Goal: Task Accomplishment & Management: Manage account settings

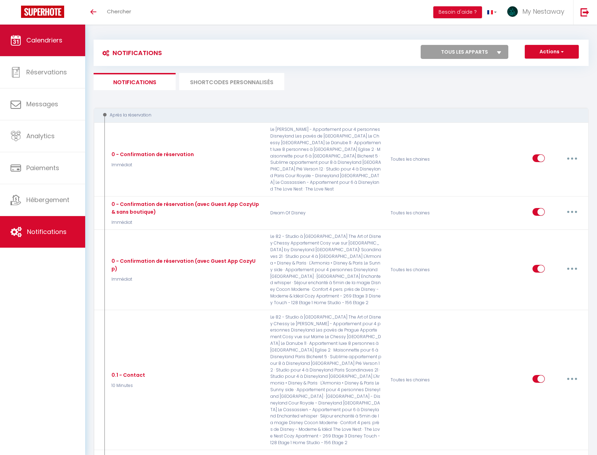
click at [55, 36] on span "Calendriers" at bounding box center [44, 40] width 36 height 9
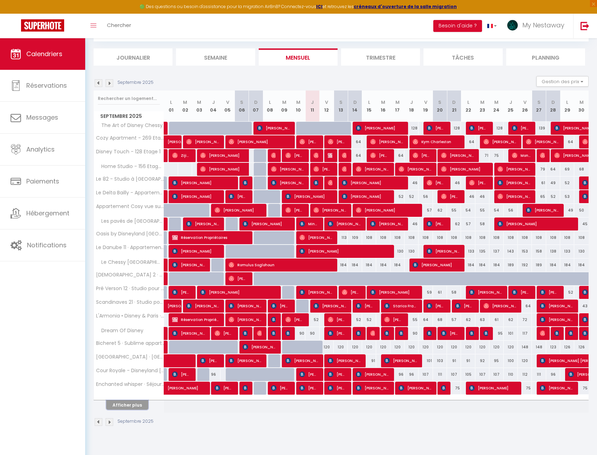
click at [129, 408] on button "Afficher plus" at bounding box center [127, 404] width 42 height 9
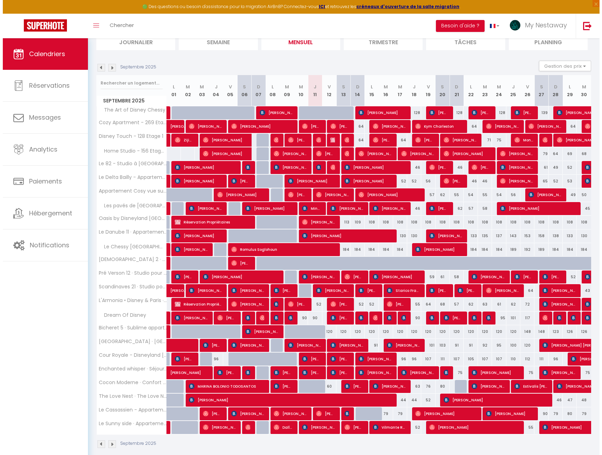
scroll to position [62, 0]
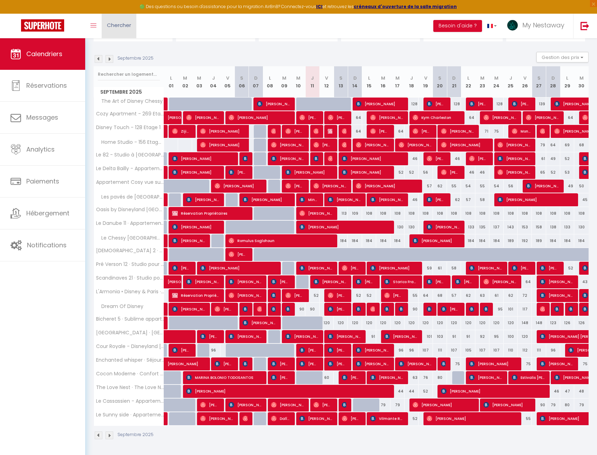
click at [108, 26] on span "Chercher" at bounding box center [119, 24] width 24 height 7
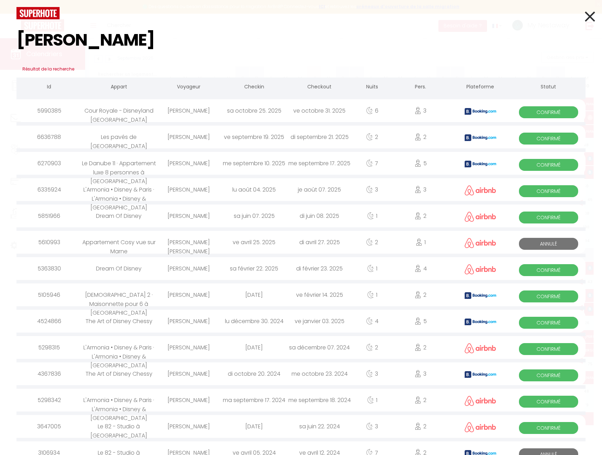
type input "[PERSON_NAME]"
click at [174, 164] on div "[PERSON_NAME]" at bounding box center [189, 163] width 66 height 23
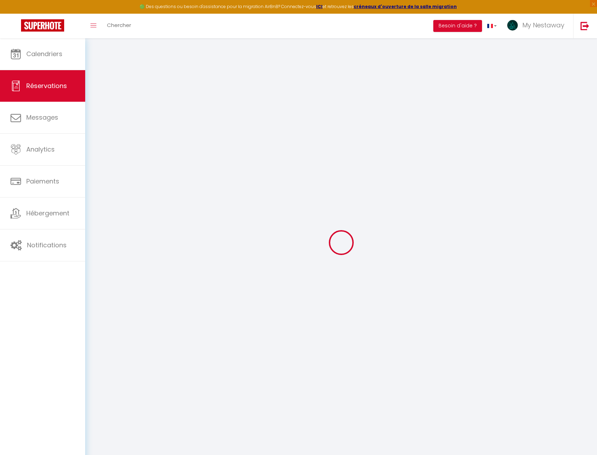
type input "[PERSON_NAME]"
type input "McCormack"
type input "[EMAIL_ADDRESS][DOMAIN_NAME]"
type input "[PHONE_NUMBER]"
type input "."
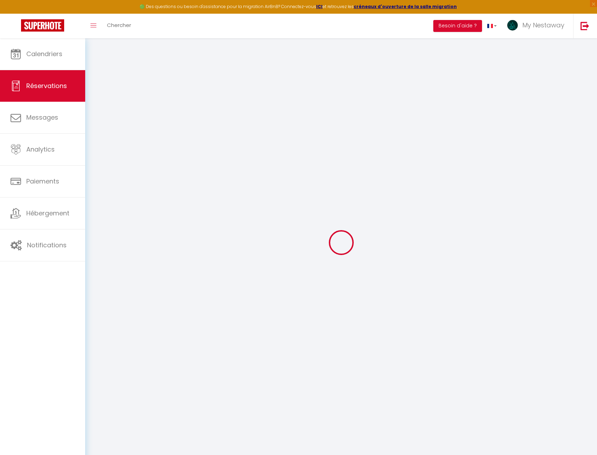
select select "GB"
type input "223.51"
type input "20.89"
select select "45397"
select select "1"
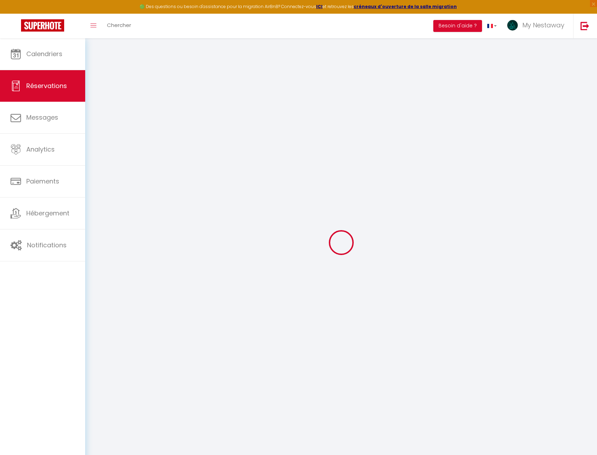
select select
type input "5"
type input "1"
select select "12"
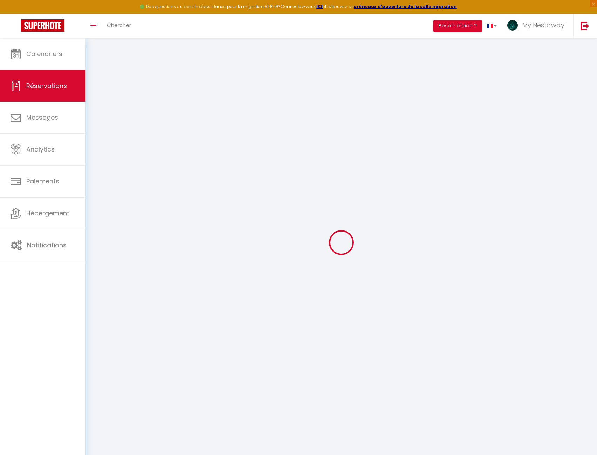
select select
type input "1199.78"
checkbox input "false"
type input "0"
select select "2"
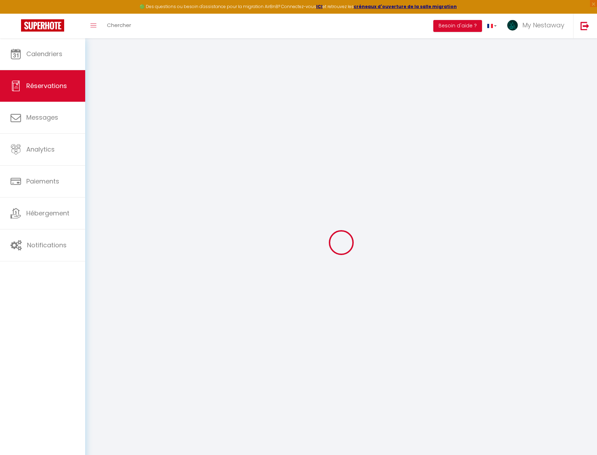
type input "125"
type input "0"
select select
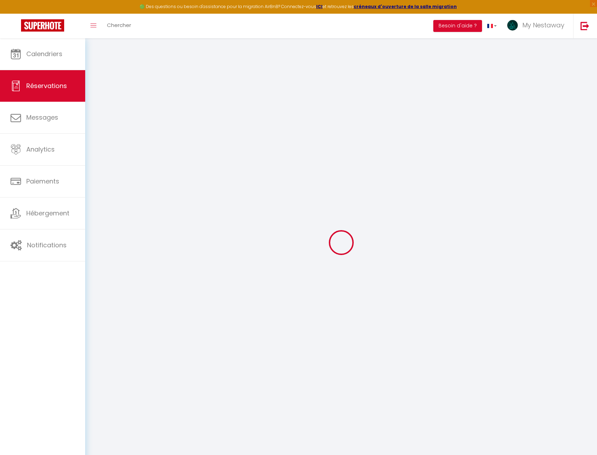
select select "14"
checkbox input "false"
select select
checkbox input "false"
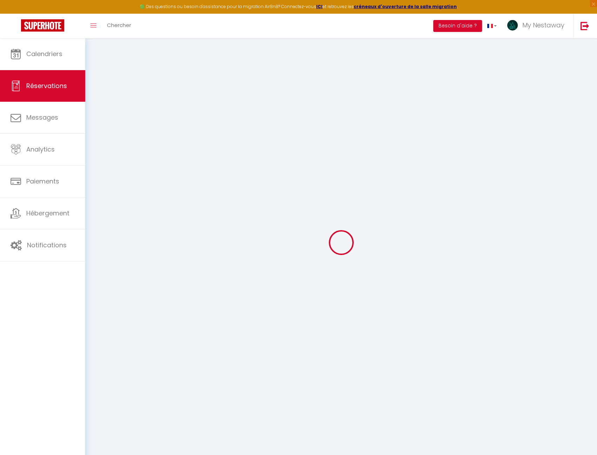
select select
checkbox input "false"
type textarea "** THIS RESERVATION HAS BEEN PRE-PAID ** BOOKING NOTE : Payment charge is EUR 2…"
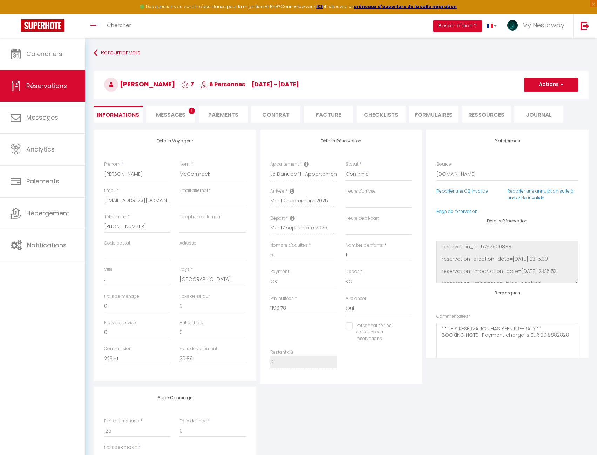
type input "115"
type input "177.24"
select select
checkbox input "false"
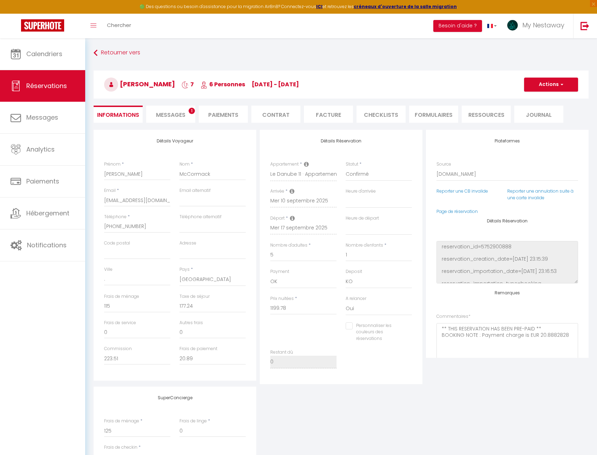
select select
click at [175, 110] on li "Messages 1" at bounding box center [170, 113] width 49 height 17
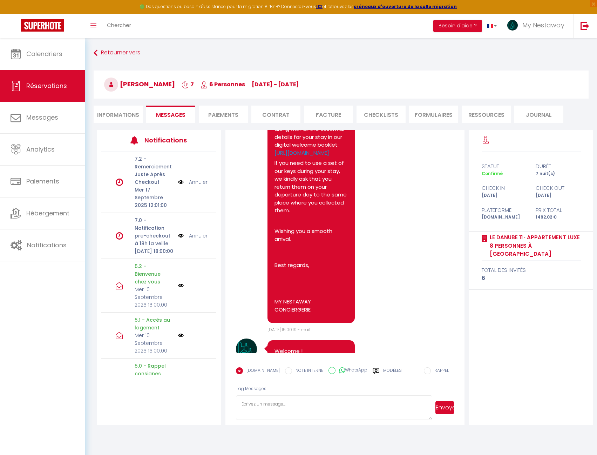
scroll to position [4026, 0]
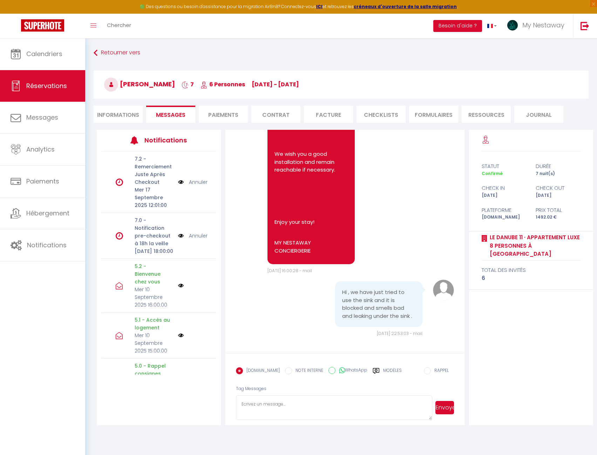
drag, startPoint x: 311, startPoint y: 409, endPoint x: 311, endPoint y: 403, distance: 5.6
click at [311, 409] on textarea at bounding box center [334, 407] width 196 height 25
type textarea "Bonjour, je peux vous envoyer un technicien [DATE]. Etes vous dans le logement …"
click at [441, 408] on button "Envoyer" at bounding box center [444, 407] width 19 height 13
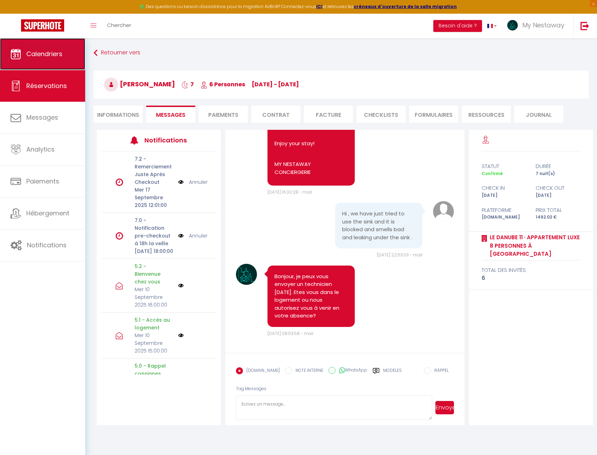
click at [64, 54] on link "Calendriers" at bounding box center [42, 54] width 85 height 32
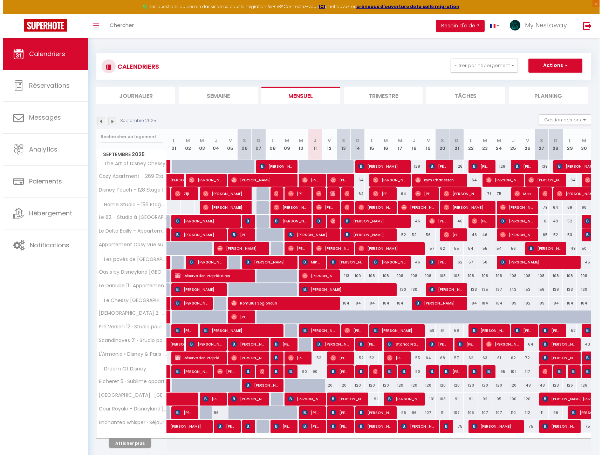
scroll to position [35, 0]
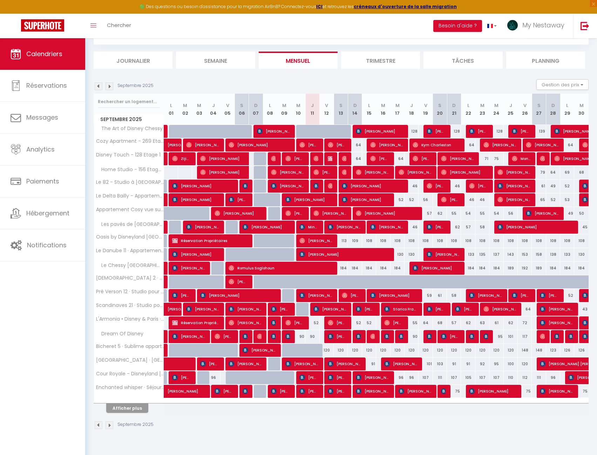
click at [111, 85] on img at bounding box center [109, 86] width 8 height 8
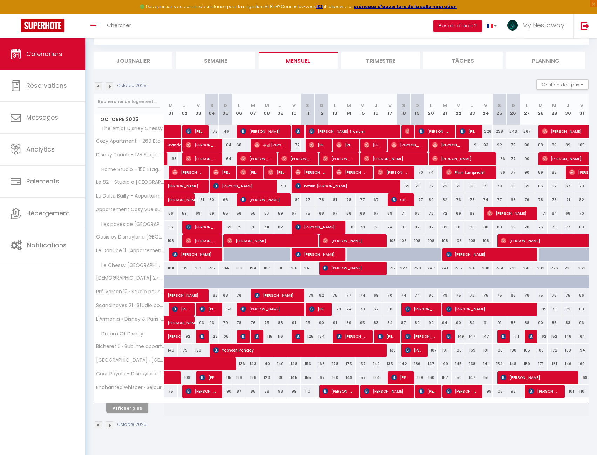
click at [128, 40] on div "CALENDRIERS Filtrer par hébergement [PERSON_NAME] Cozy Apartment - 269 Etage 3 …" at bounding box center [341, 31] width 495 height 26
click at [124, 29] on link "Chercher" at bounding box center [119, 26] width 35 height 25
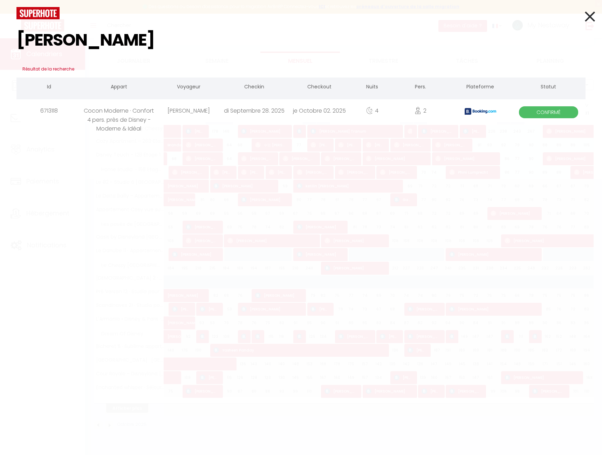
type input "[PERSON_NAME]"
click at [89, 111] on div "Cocon Moderne · Confort 4 pers. près de Disney - Moderne & Idéal" at bounding box center [119, 110] width 74 height 23
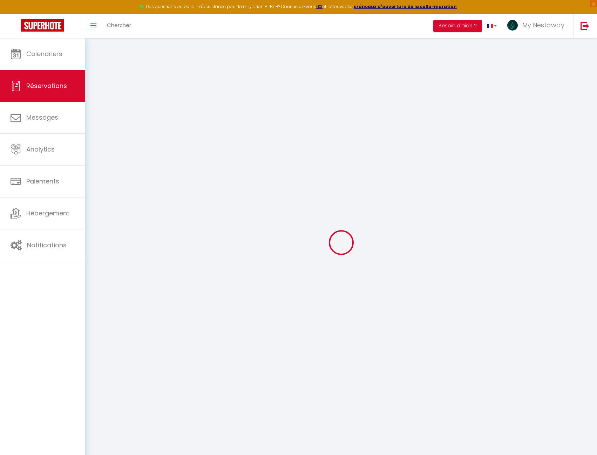
type input "[PERSON_NAME]"
type input "[EMAIL_ADDRESS][DOMAIN_NAME]"
type input "[PHONE_NUMBER]"
type input "N/A"
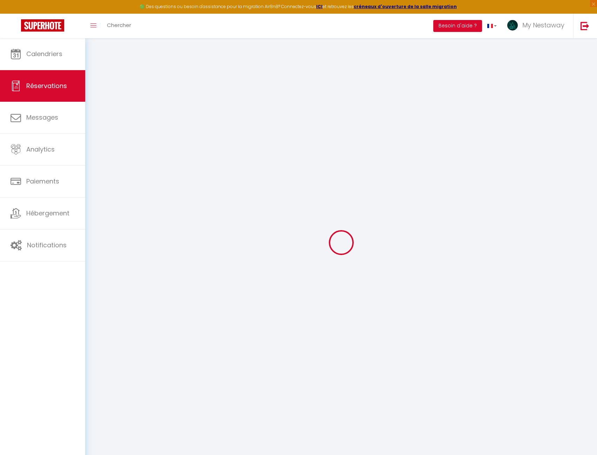
type input "30 08 [GEOGRAPHIC_DATA] [STREET_ADDRESS][PERSON_NAME]"
type input "[GEOGRAPHIC_DATA]"
select select "IE"
type input "46.93"
type input "4.16"
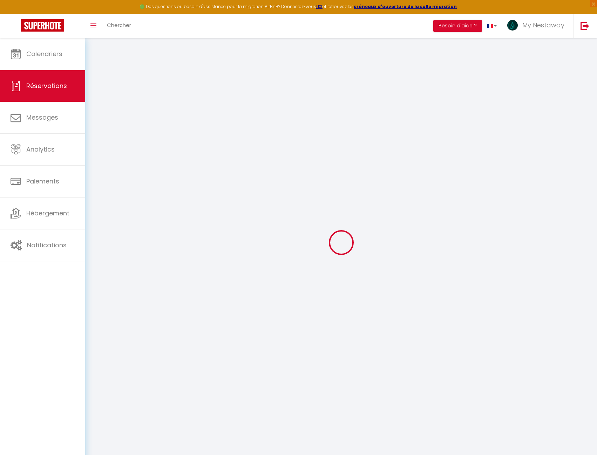
select select "71768"
select select "1"
select select
type input "2"
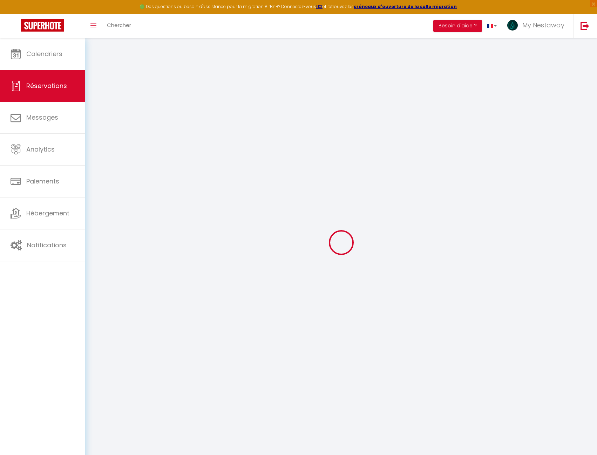
select select "12"
select select
type input "206.07"
checkbox input "false"
type input "0"
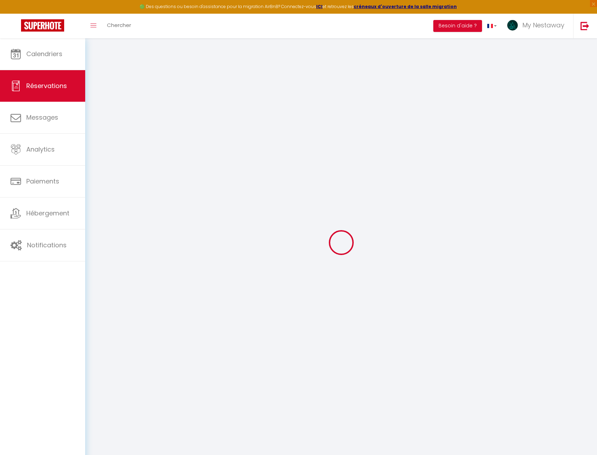
select select "2"
type input "0"
select select
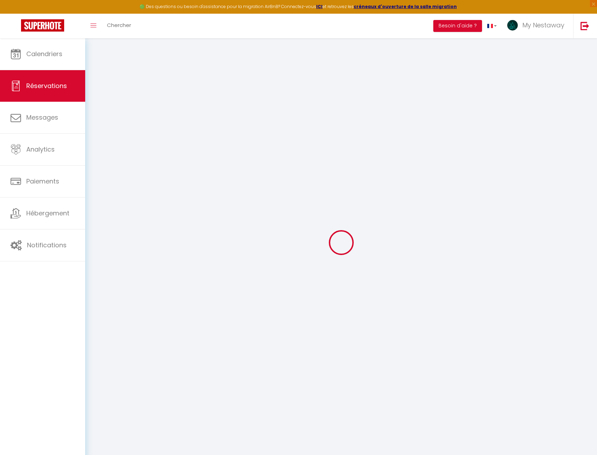
select select
select select "14"
checkbox input "false"
select select
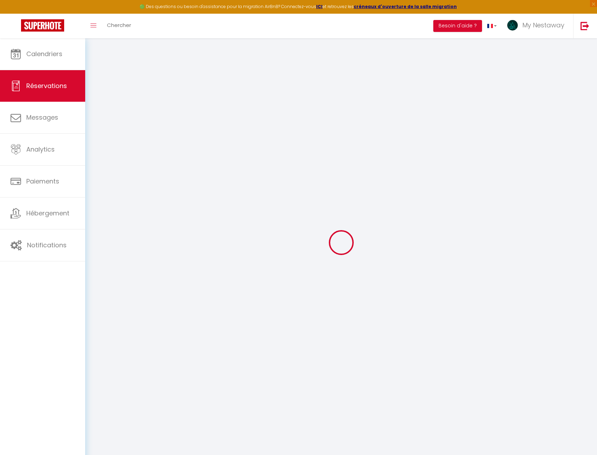
checkbox input "false"
select select
checkbox input "false"
select select
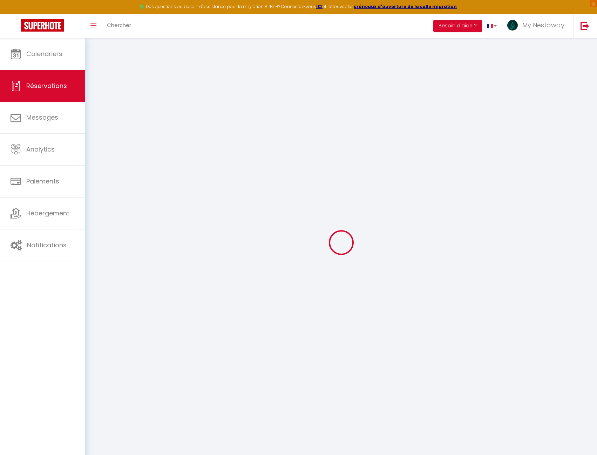
select select
checkbox input "false"
type textarea "** THIS RESERVATION HAS BEEN PRE-PAID ** BOOKING NOTE : Payment charge is EUR 4…"
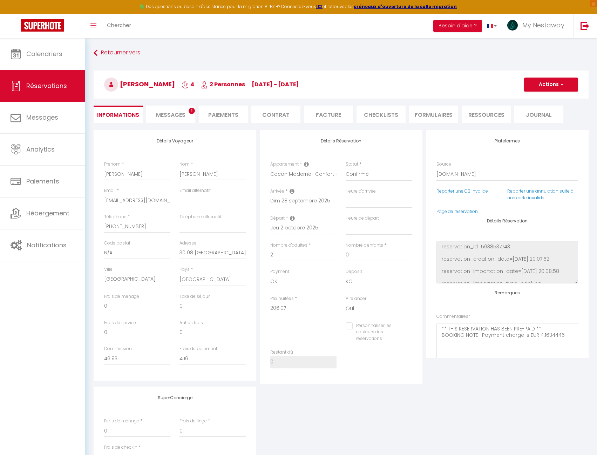
type input "70"
type input "21.32"
select select
checkbox input "false"
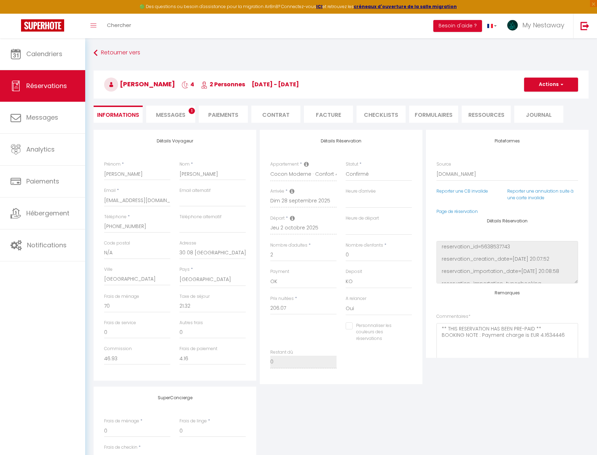
select select
click at [190, 112] on span "1" at bounding box center [192, 111] width 6 height 6
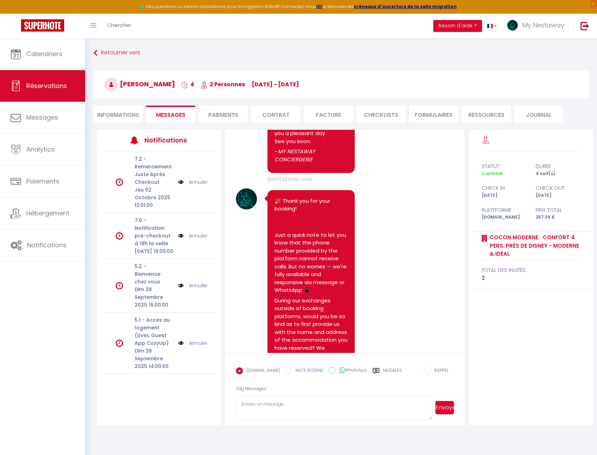
scroll to position [980, 0]
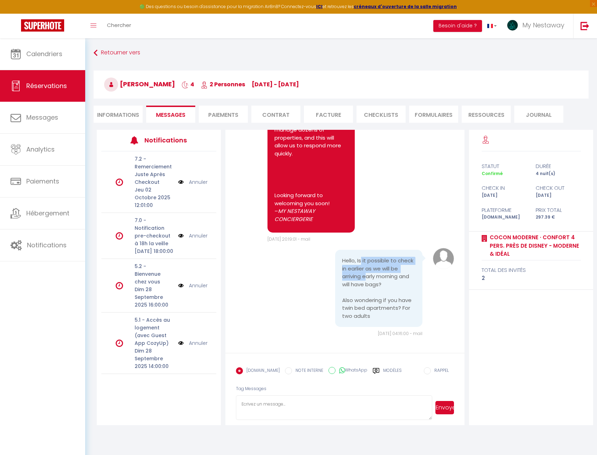
drag, startPoint x: 359, startPoint y: 261, endPoint x: 362, endPoint y: 274, distance: 13.3
click at [362, 274] on pre "Hello, Is it possible to check in earlier as we will be arriving early morning …" at bounding box center [378, 288] width 73 height 63
click at [364, 275] on pre "Hello, Is it possible to check in earlier as we will be arriving early morning …" at bounding box center [378, 288] width 73 height 63
click at [366, 282] on pre "Hello, Is it possible to check in earlier as we will be arriving early morning …" at bounding box center [378, 288] width 73 height 63
click at [322, 403] on textarea at bounding box center [334, 407] width 196 height 25
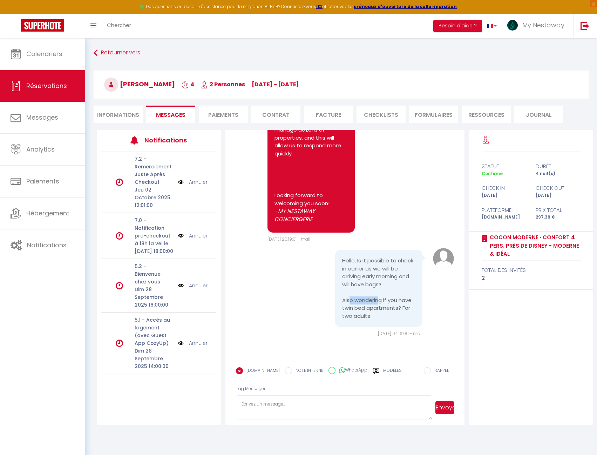
drag, startPoint x: 346, startPoint y: 300, endPoint x: 375, endPoint y: 299, distance: 29.1
click at [375, 299] on pre "Hello, Is it possible to check in earlier as we will be arriving early morning …" at bounding box center [378, 288] width 73 height 63
click at [282, 413] on textarea at bounding box center [334, 407] width 196 height 25
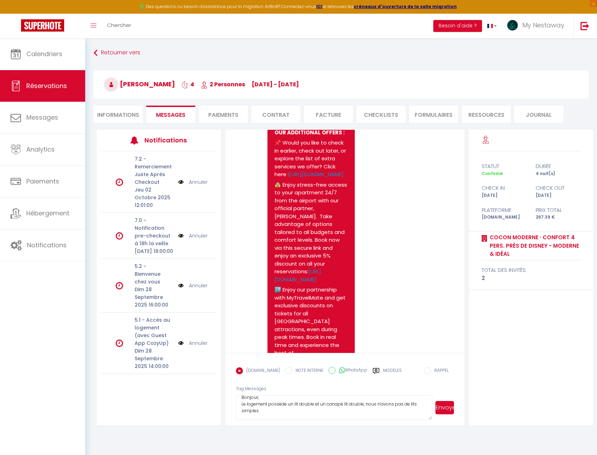
scroll to position [279, 0]
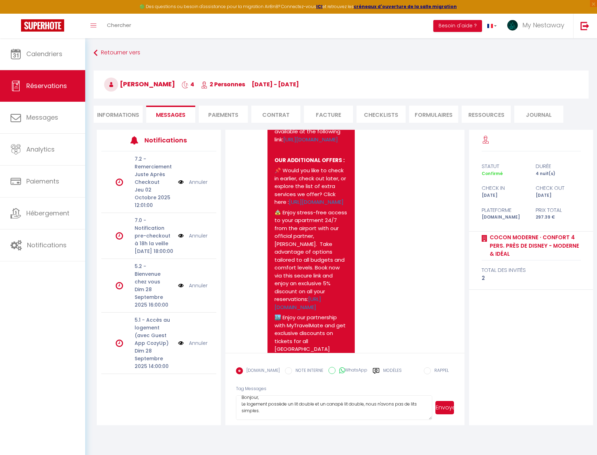
drag, startPoint x: 326, startPoint y: 250, endPoint x: 268, endPoint y: 199, distance: 77.2
click at [268, 199] on div "Dear [PERSON_NAME], Thank you for your reservation. We are delighted to host yo…" at bounding box center [310, 243] width 87 height 716
copy p "📌 Would you like to check in earlier, check out later, or explore the list of e…"
click at [285, 398] on textarea "Bonjour, Le logement possède un lit double et un canapé lit double, nous n'avon…" at bounding box center [334, 407] width 196 height 25
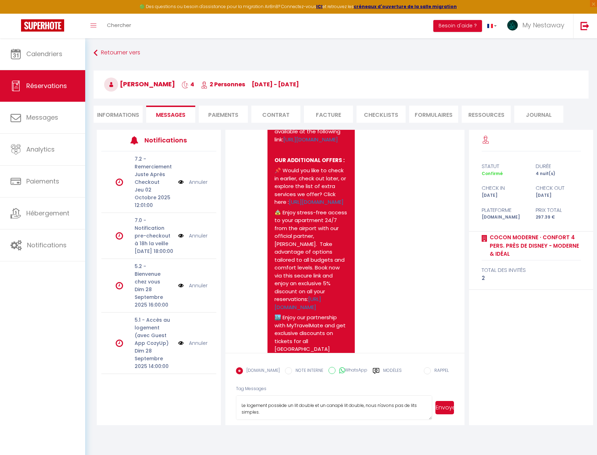
click at [277, 414] on textarea "Bonjour, Le logement possède un lit double et un canapé lit double, nous n'avon…" at bounding box center [334, 407] width 196 height 25
paste textarea "📌 Would you like to check in earlier, check out later, or explore the list of e…"
type textarea "Bonjour, Le logement possède un lit double et un canapé lit double, nous n'avon…"
click at [442, 405] on button "Envoyer" at bounding box center [444, 407] width 19 height 13
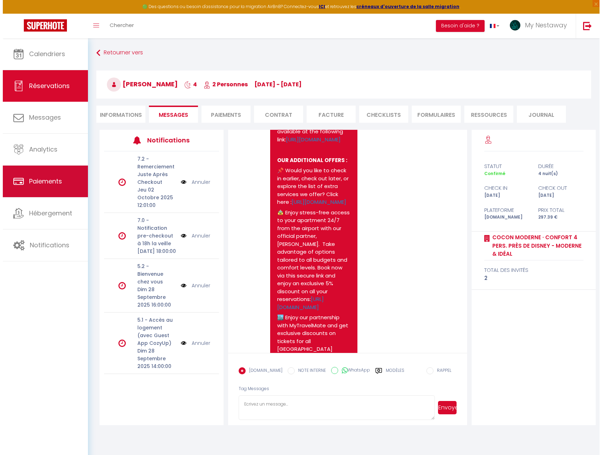
scroll to position [980, 0]
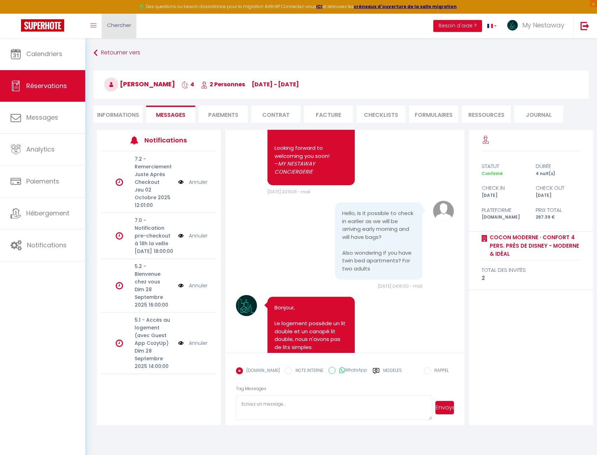
click at [123, 28] on span "Chercher" at bounding box center [119, 24] width 24 height 7
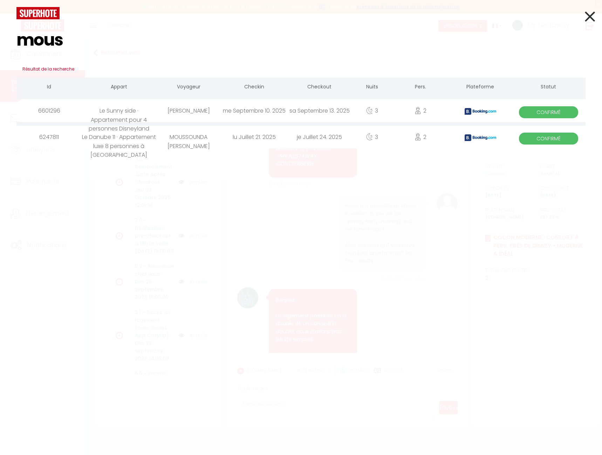
type input "mous"
click at [152, 110] on div "Le Sunny side · Appartement pour 4 personnes Disneyland" at bounding box center [119, 110] width 74 height 23
select select
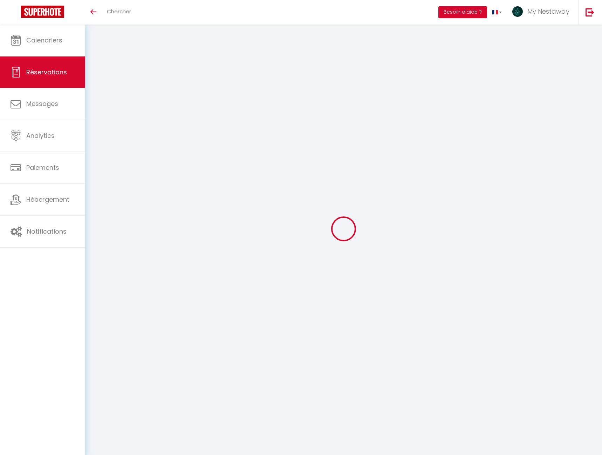
select select
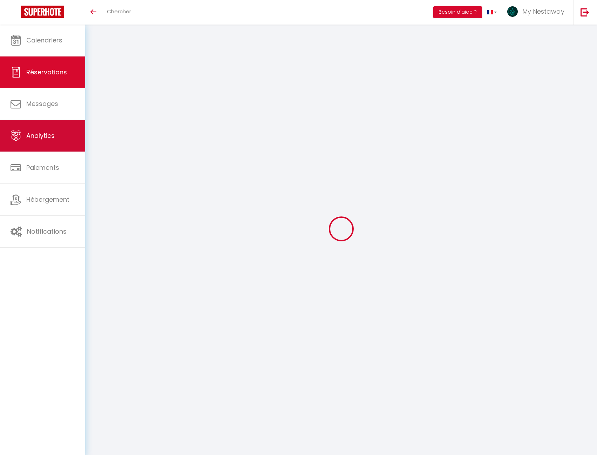
type input "Abdullah"
type input "Mousa"
type input "amousa.525325@guest.booking.com"
type input "+966537737782"
type input "."
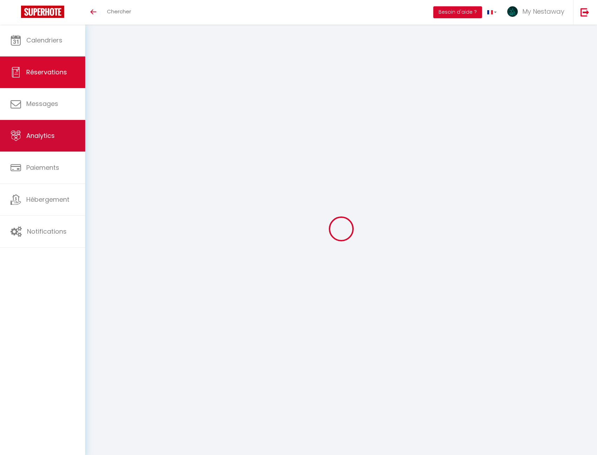
select select "SA"
type input "48.67"
type input "4.32"
select select "69335"
select select "1"
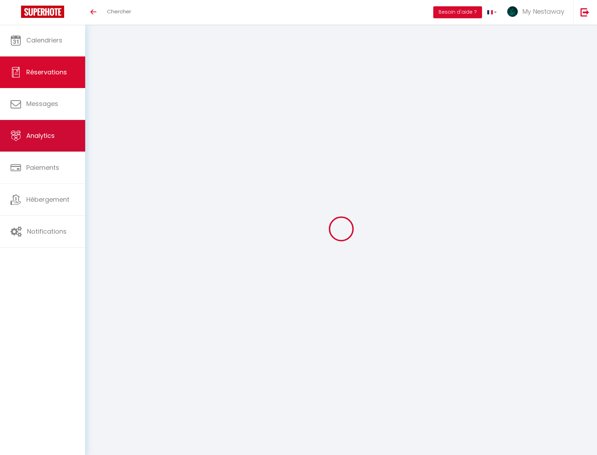
select select
type input "2"
select select "12"
select select
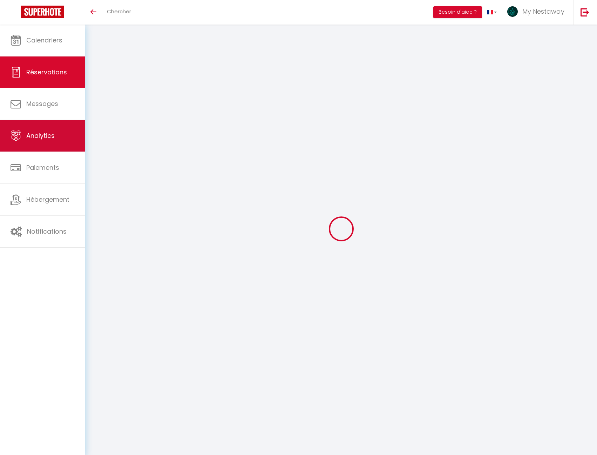
type input "216.27"
checkbox input "false"
type input "0"
select select "2"
type input "70"
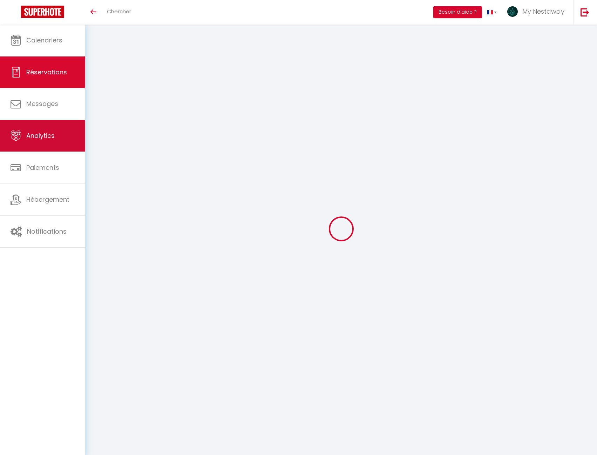
type input "0"
select select
select select "14"
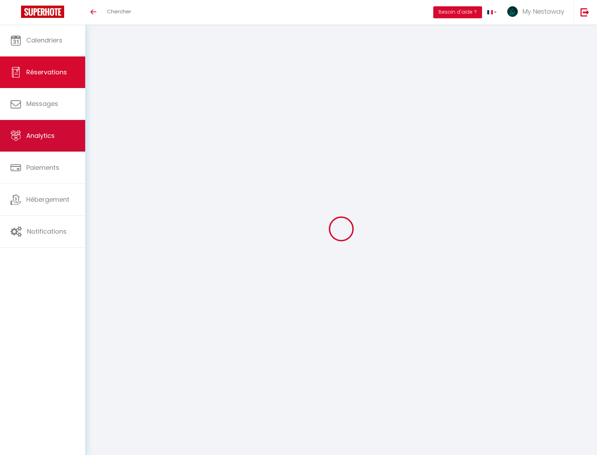
checkbox input "false"
select select
checkbox input "false"
select select
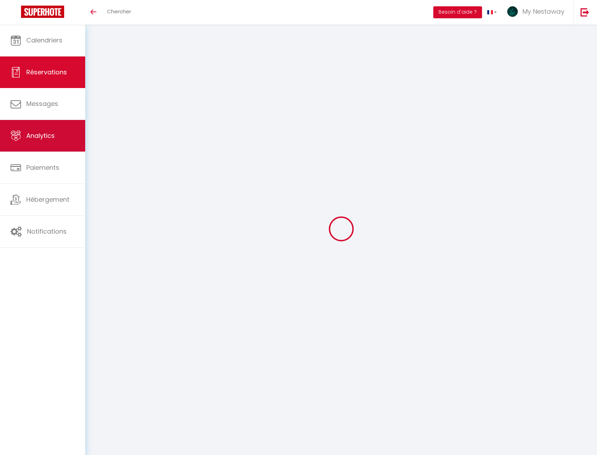
select select
checkbox input "false"
type textarea "** THIS RESERVATION HAS BEEN PRE-PAID ** Reservation has a cancellation grace p…"
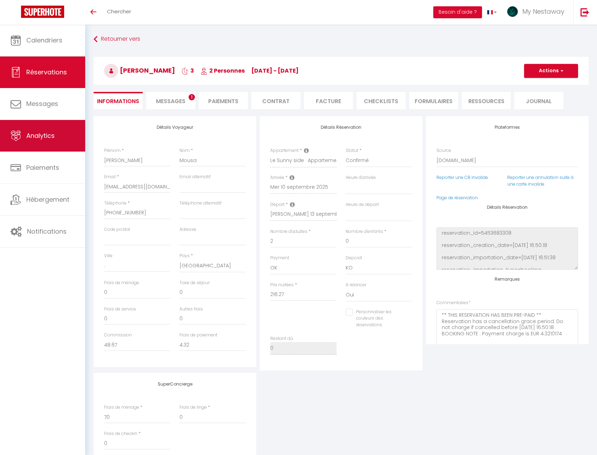
type input "70"
type input "22.37"
select select
checkbox input "false"
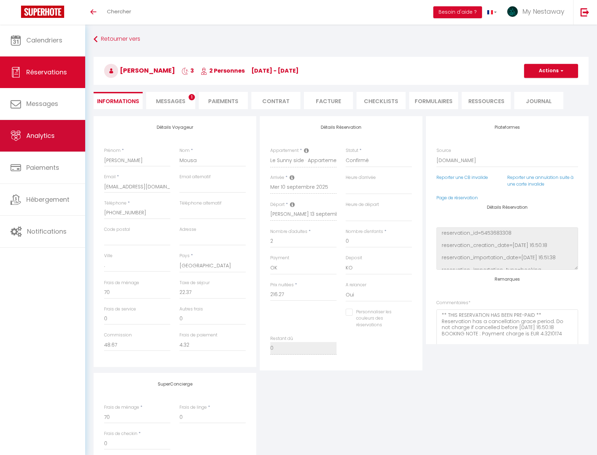
select select
click at [164, 92] on li "Messages 1" at bounding box center [170, 100] width 49 height 17
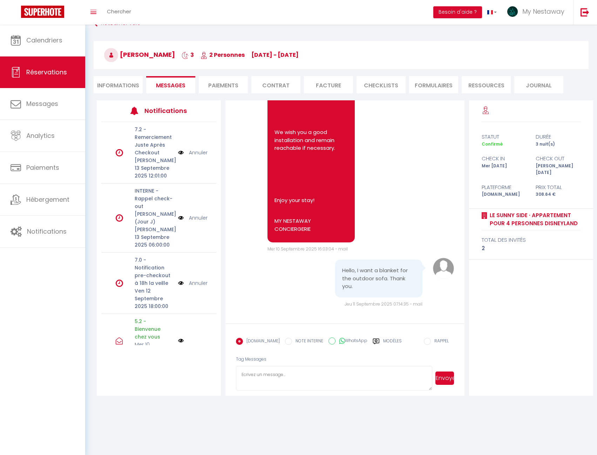
scroll to position [25, 0]
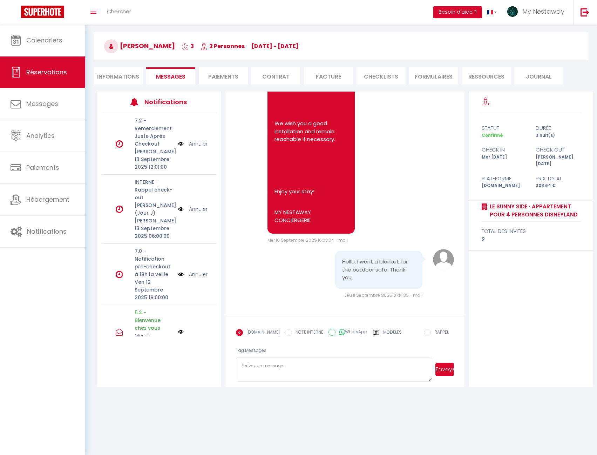
click at [328, 354] on form "Booking.com NOTE INTERNE WhatsApp Modèles 11 « ‹ » › Sep 2025 2020 ~ 2030 Dim L…" at bounding box center [344, 350] width 239 height 73
click at [324, 375] on textarea at bounding box center [334, 369] width 196 height 25
click at [389, 365] on textarea "Bonjour, les oreillers et la couverture pour le canapé lit sont dans le placrd …" at bounding box center [334, 369] width 196 height 25
type textarea "Bonjour, les oreillers et la couverture pour le canapé lit sont dans le placard…"
click at [442, 372] on button "Envoyer" at bounding box center [444, 368] width 19 height 13
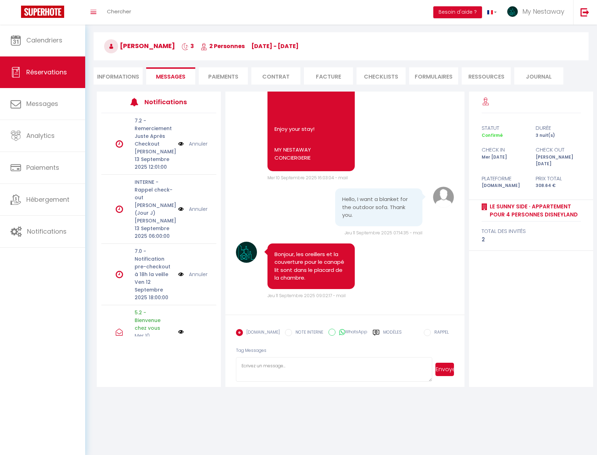
scroll to position [3939, 0]
click at [127, 14] on span "Chercher" at bounding box center [119, 11] width 24 height 7
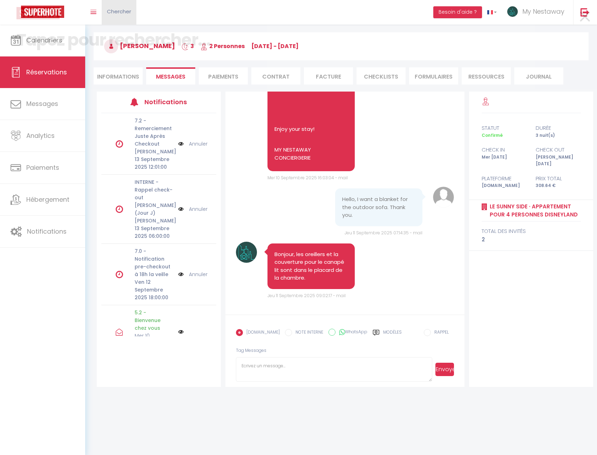
scroll to position [3907, 0]
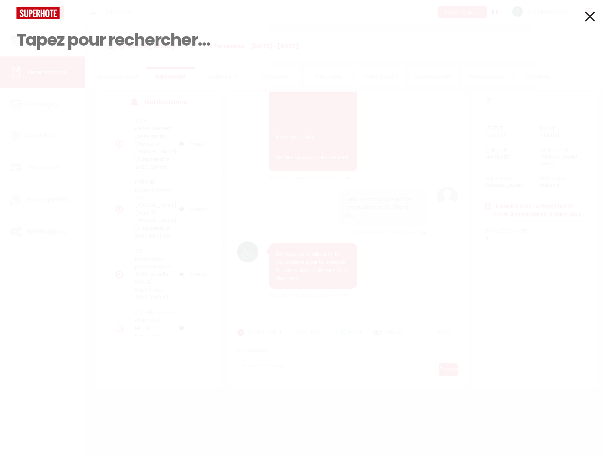
click at [80, 102] on div "Résultat de la recherche Id Appart Voyageur Checkin Checkout Nuits Pers. Platef…" at bounding box center [301, 227] width 602 height 455
click at [221, 20] on input at bounding box center [300, 39] width 569 height 41
click at [586, 14] on icon at bounding box center [590, 17] width 10 height 18
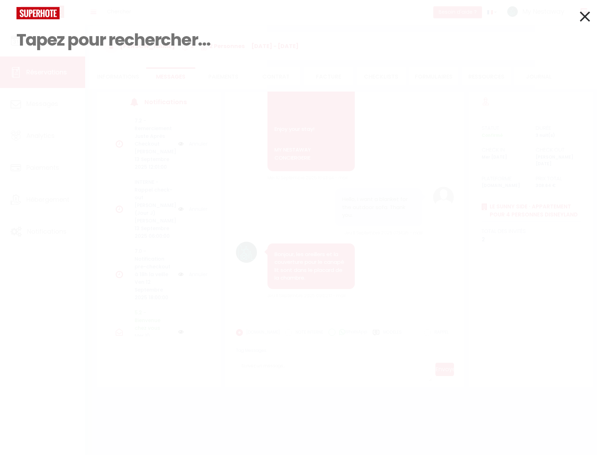
scroll to position [3939, 0]
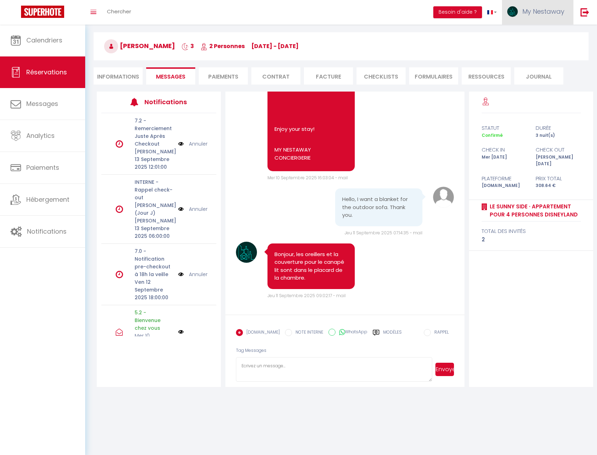
click at [545, 14] on span "My Nestaway" at bounding box center [543, 11] width 42 height 9
click at [536, 50] on link "Équipe" at bounding box center [545, 48] width 52 height 12
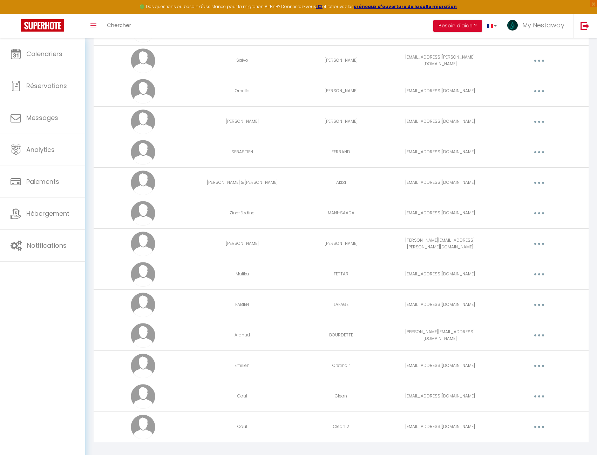
scroll to position [519, 0]
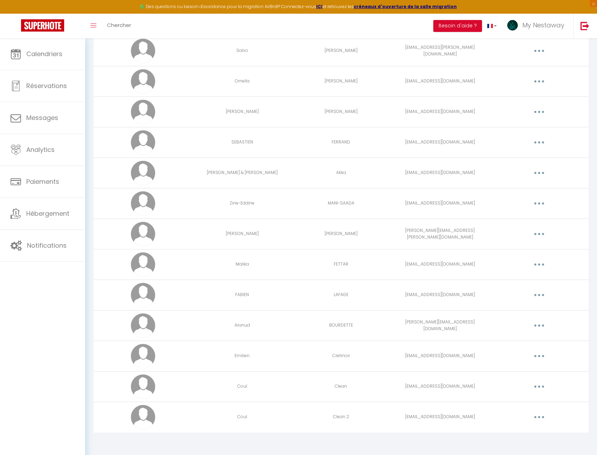
click at [542, 143] on button "button" at bounding box center [539, 142] width 20 height 11
click at [529, 157] on link "Editer" at bounding box center [521, 158] width 52 height 12
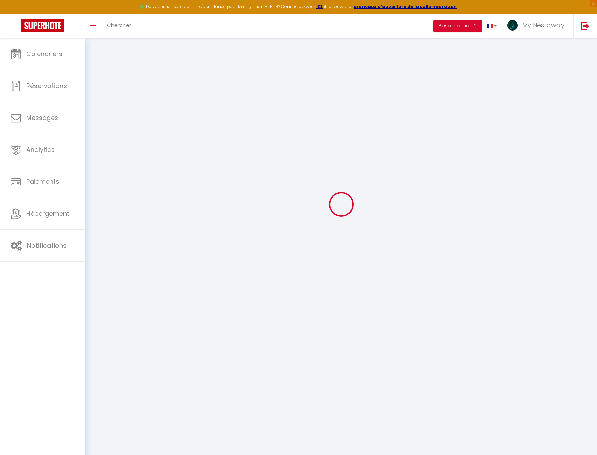
type input "SEBASTIEN"
type input "FERRAND"
type input "commercial@jdmservices.fr"
type textarea "https://app.superhote.com/#/connect/0m7wdS5LgO"
checkbox input "false"
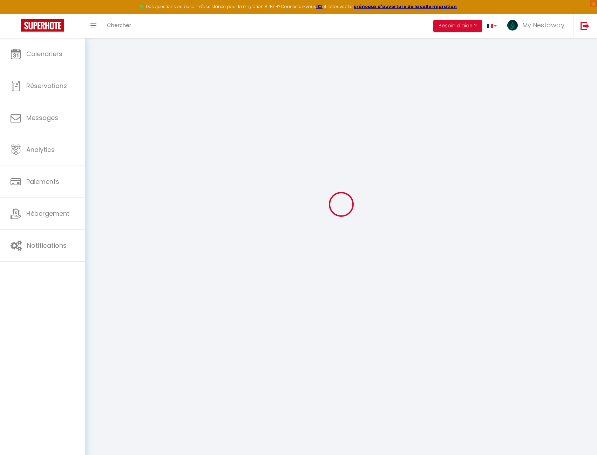
checkbox input "false"
checkbox input "true"
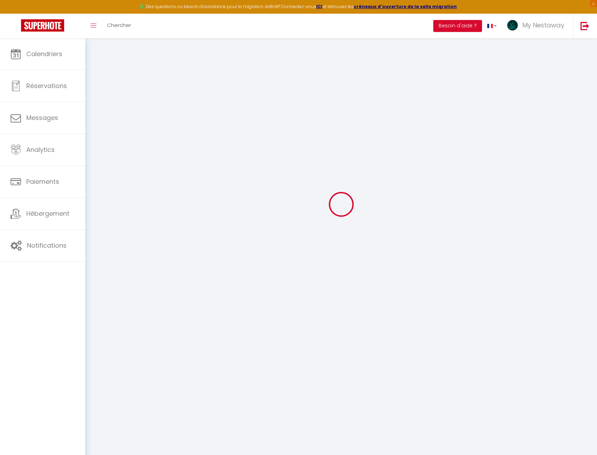
checkbox input "true"
checkbox input "false"
checkbox input "true"
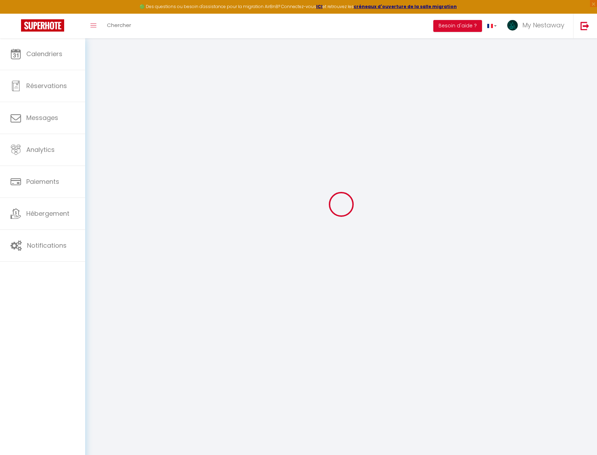
checkbox input "false"
checkbox input "true"
checkbox input "false"
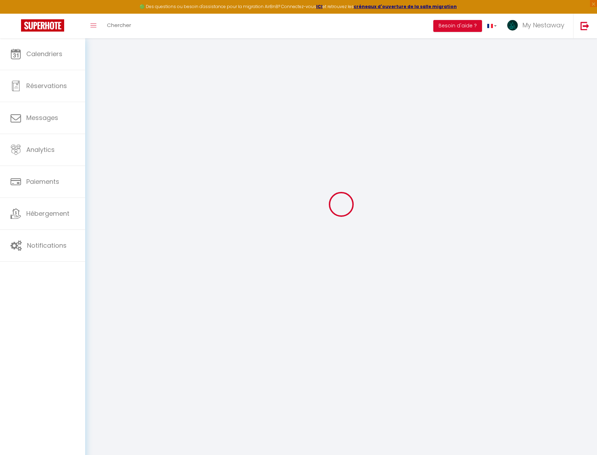
checkbox input "false"
select select
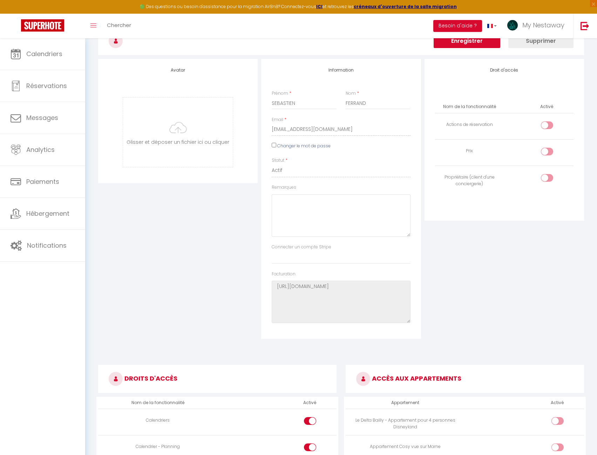
scroll to position [650, 0]
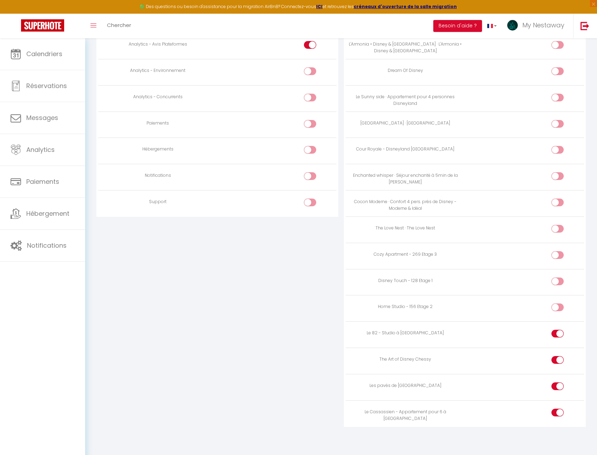
click at [138, 306] on div "DROITS D'ACCÈS Nom de la fonctionnalité Activé Calendriers Calendrier - Plannin…" at bounding box center [217, 97] width 247 height 700
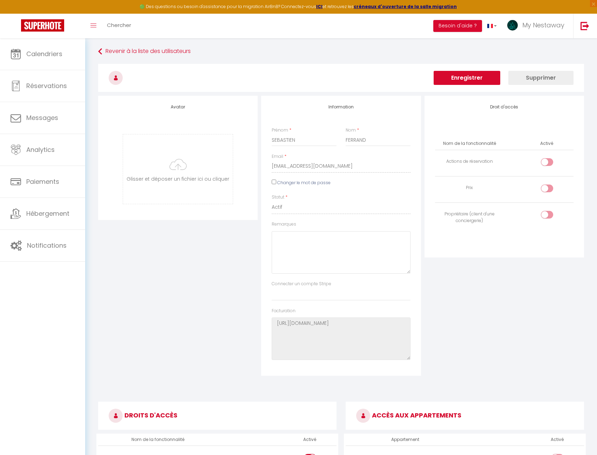
scroll to position [0, 0]
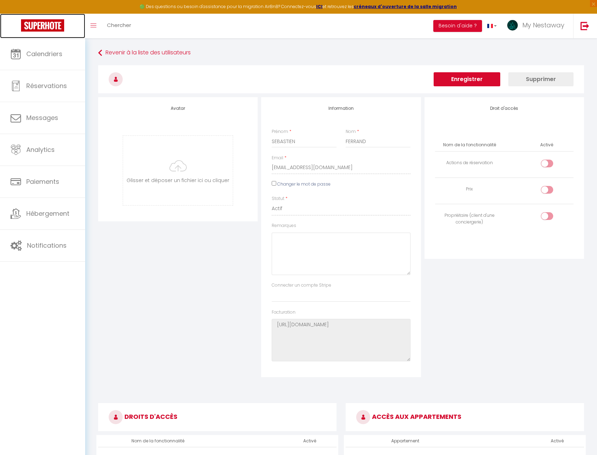
click at [52, 26] on img at bounding box center [42, 25] width 43 height 12
